Goal: Task Accomplishment & Management: Use online tool/utility

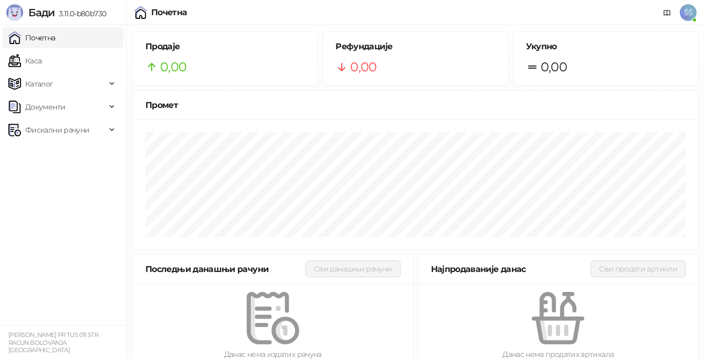
click at [57, 133] on span "Фискални рачуни" at bounding box center [57, 130] width 64 height 21
click at [65, 177] on link "По данима" at bounding box center [41, 176] width 56 height 21
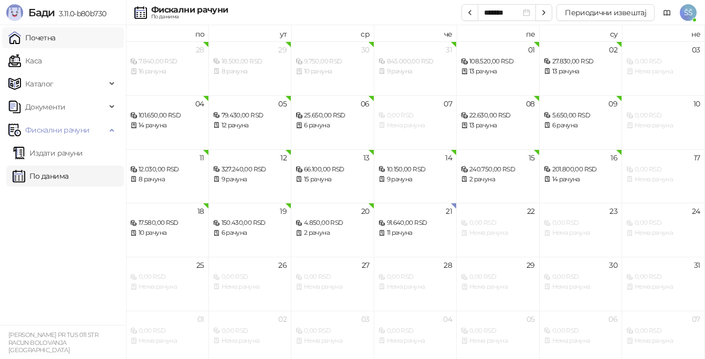
click at [45, 36] on link "Почетна" at bounding box center [31, 37] width 47 height 21
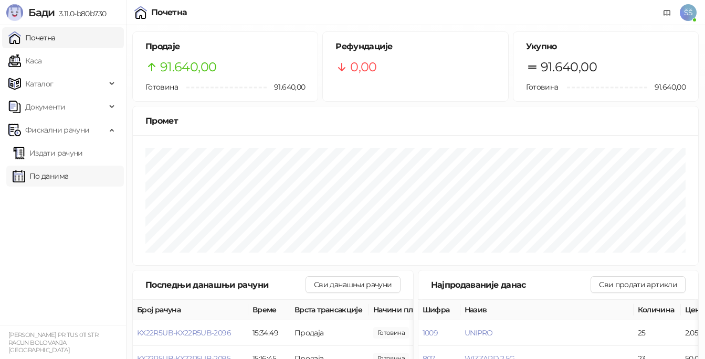
click at [47, 169] on link "По данима" at bounding box center [41, 176] width 56 height 21
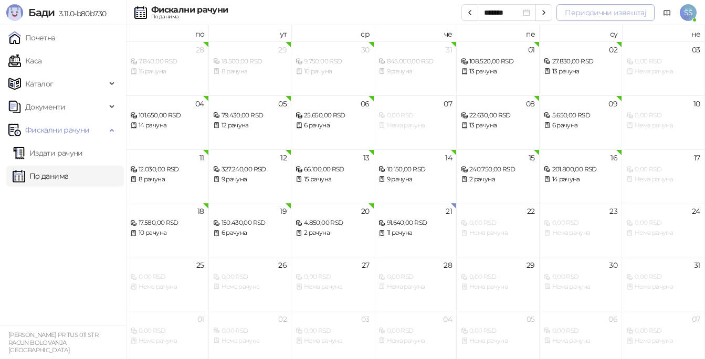
click at [603, 13] on button "Периодични извештај" at bounding box center [605, 12] width 98 height 17
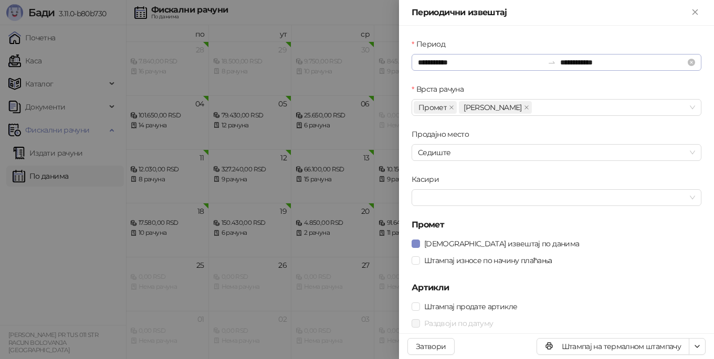
click at [548, 63] on icon "swap-right" at bounding box center [551, 62] width 6 height 2
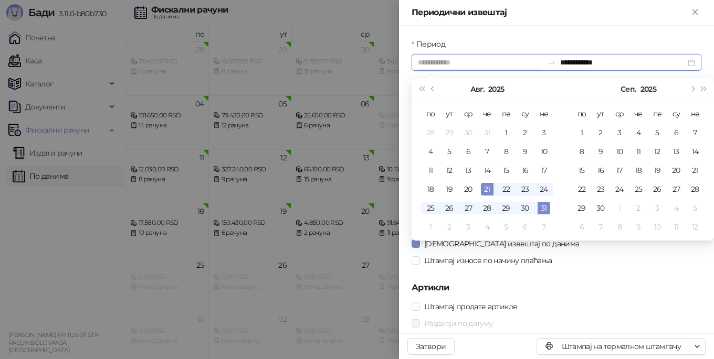
type input "**********"
click at [485, 189] on div "21" at bounding box center [487, 189] width 13 height 13
click at [485, 190] on div "21" at bounding box center [487, 189] width 13 height 13
type input "**********"
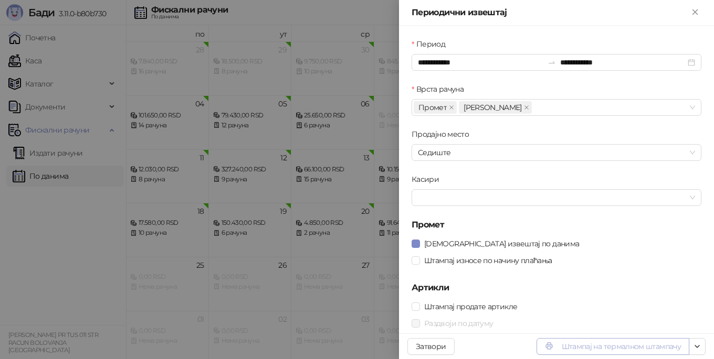
click at [589, 345] on button "Штампај на термалном штампачу" at bounding box center [612, 346] width 153 height 17
